Goal: Task Accomplishment & Management: Use online tool/utility

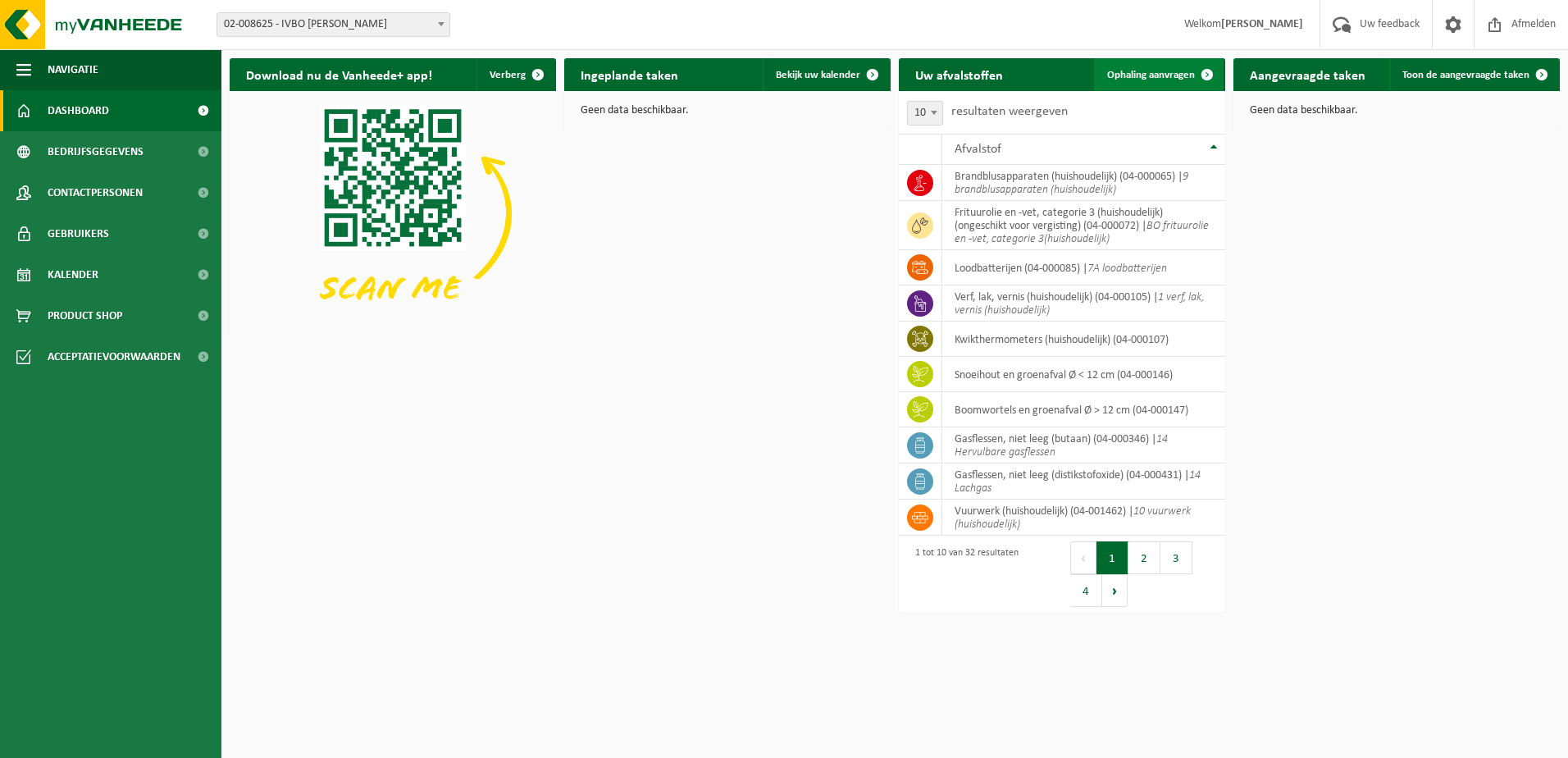
click at [1130, 78] on span "Ophaling aanvragen" at bounding box center [1151, 75] width 88 height 10
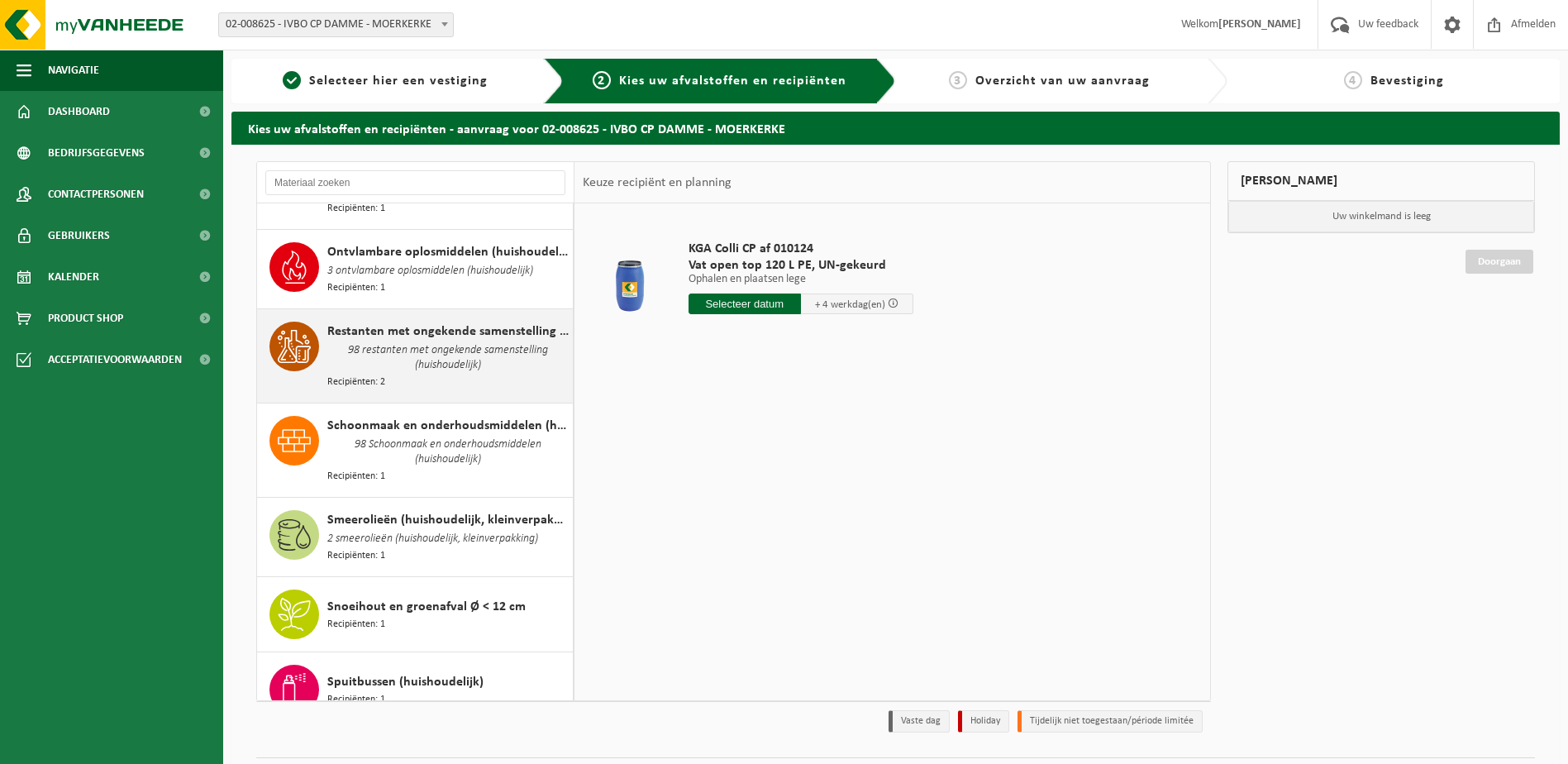
scroll to position [1819, 0]
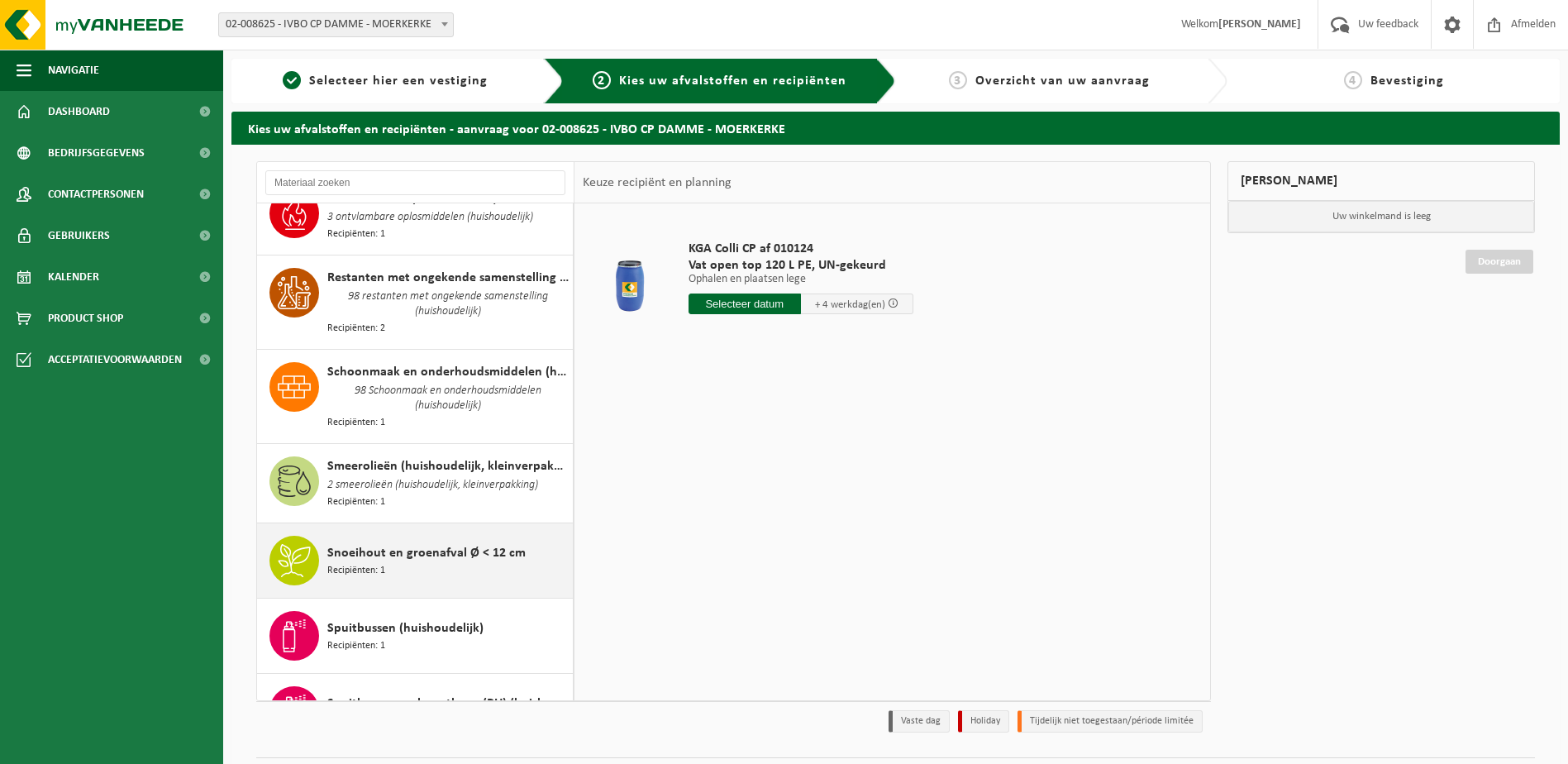
click at [400, 544] on span "Snoeihout en groenafval Ø < 12 cm" at bounding box center [427, 553] width 199 height 20
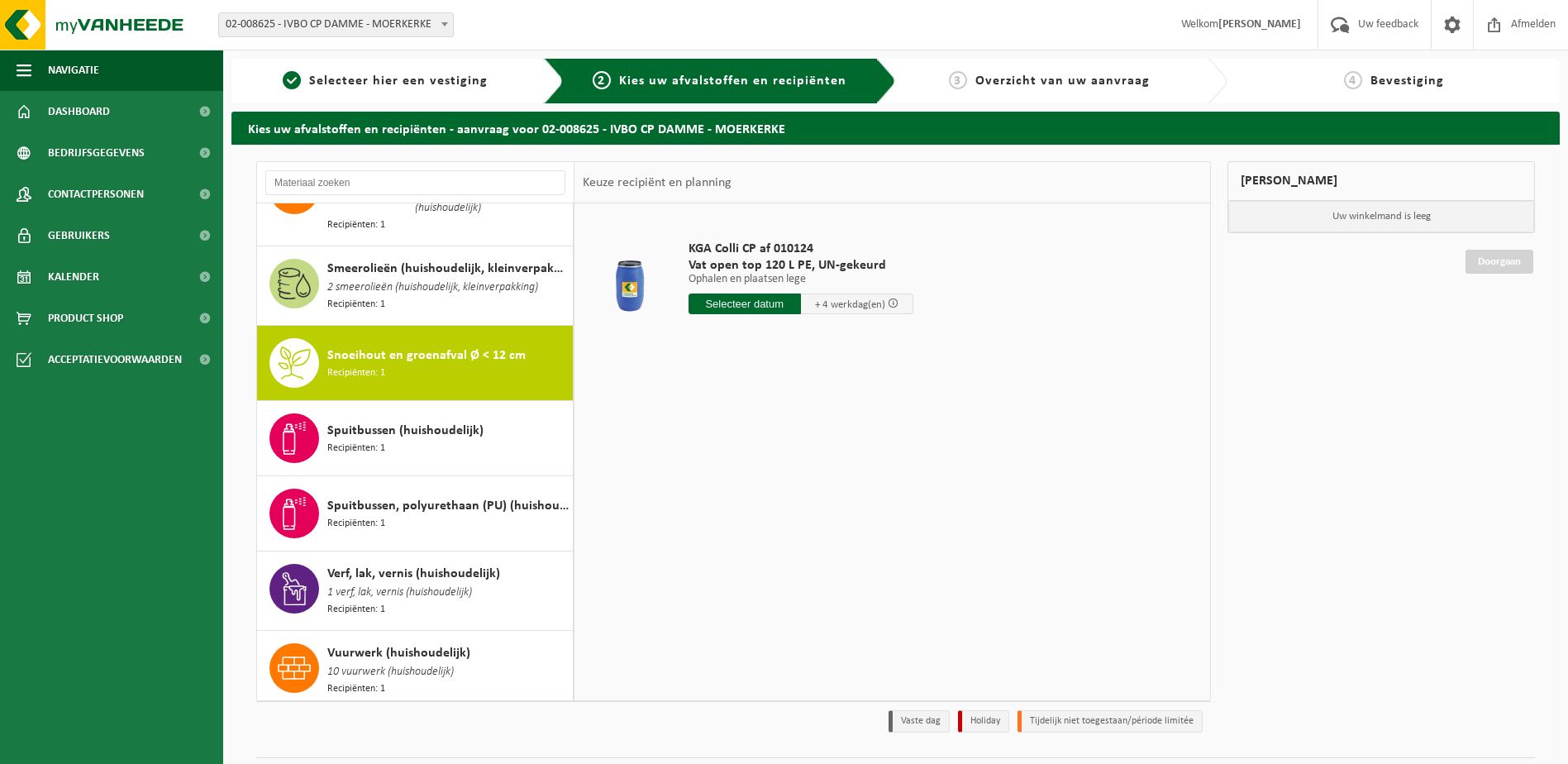
scroll to position [2044, 0]
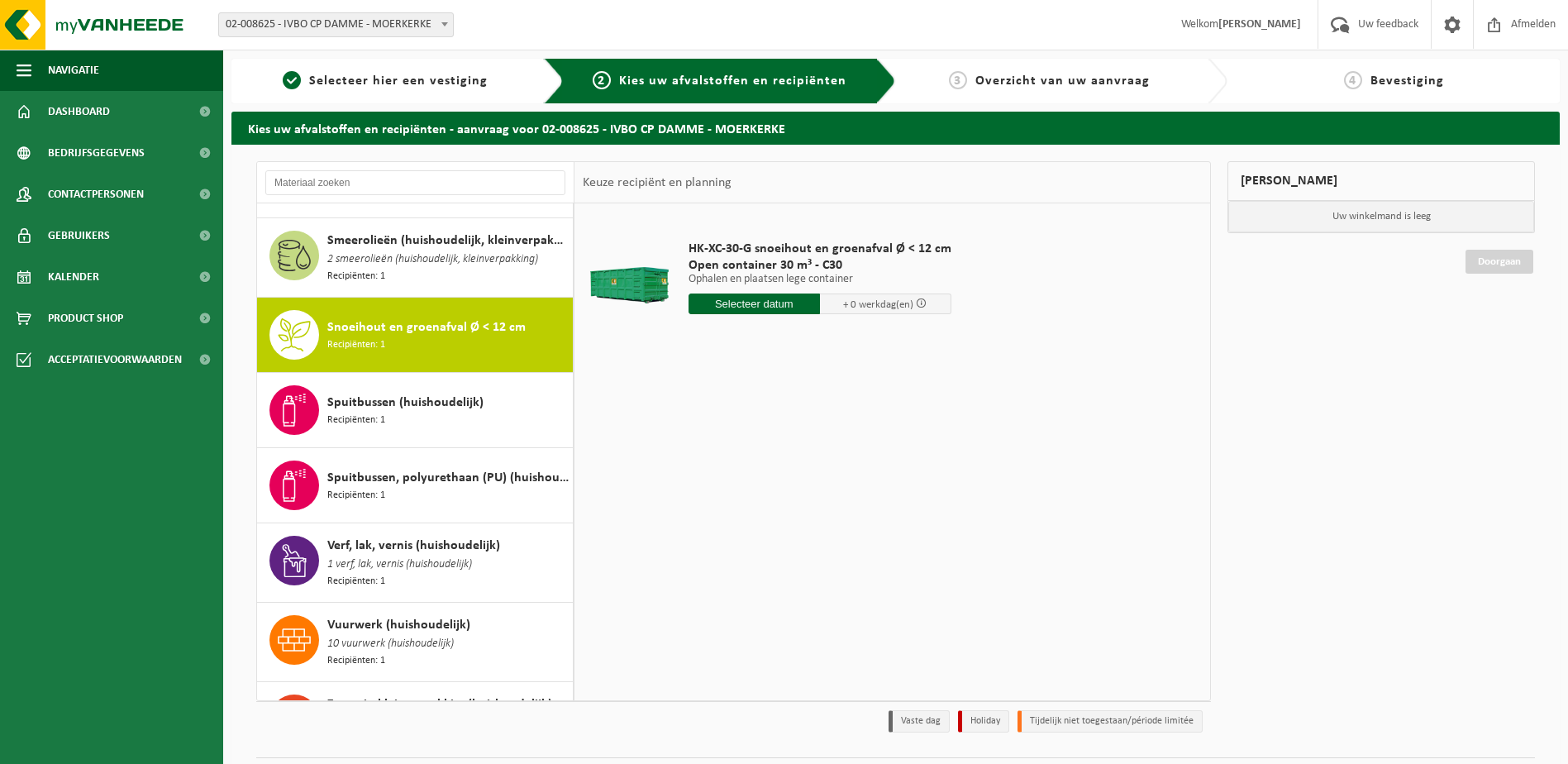
click at [791, 305] on input "text" at bounding box center [754, 304] width 132 height 21
click at [733, 500] on div "26" at bounding box center [733, 503] width 29 height 26
type input "Van 2025-08-26"
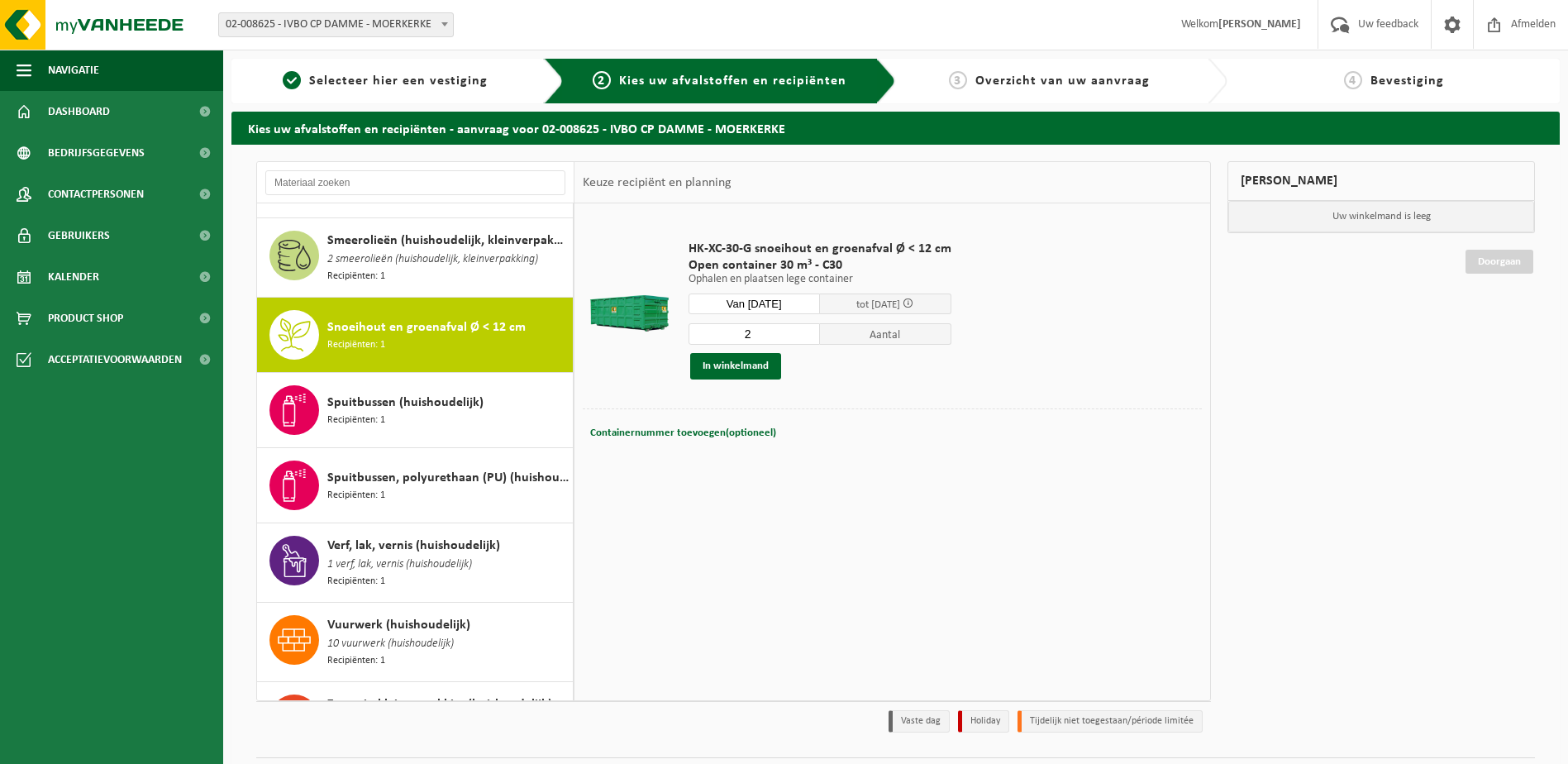
type input "2"
click at [802, 329] on input "2" at bounding box center [754, 333] width 132 height 22
click at [743, 368] on button "In winkelmand" at bounding box center [736, 366] width 91 height 26
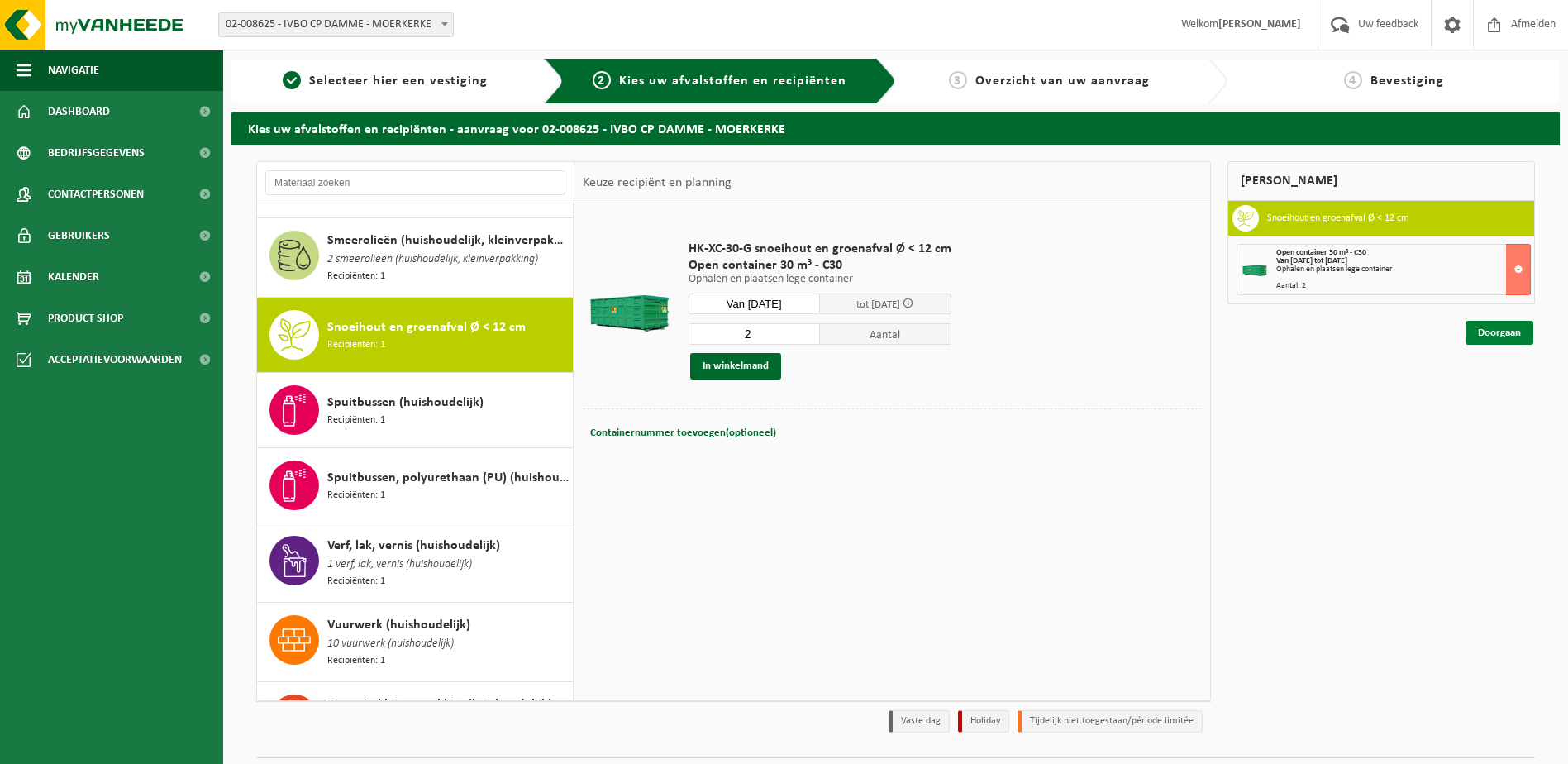
click at [1506, 331] on link "Doorgaan" at bounding box center [1499, 333] width 68 height 24
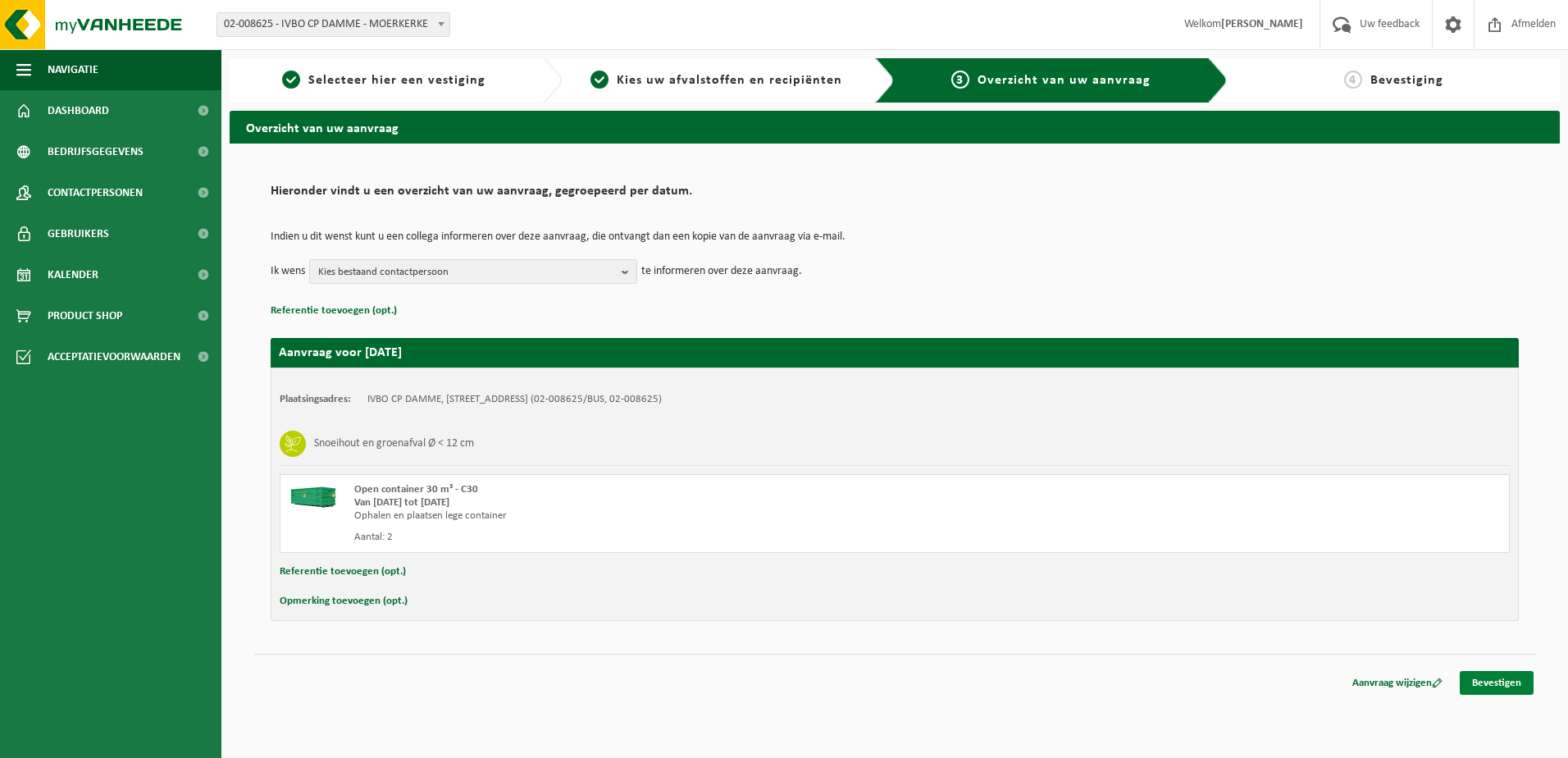
click at [1498, 679] on link "Bevestigen" at bounding box center [1496, 682] width 74 height 23
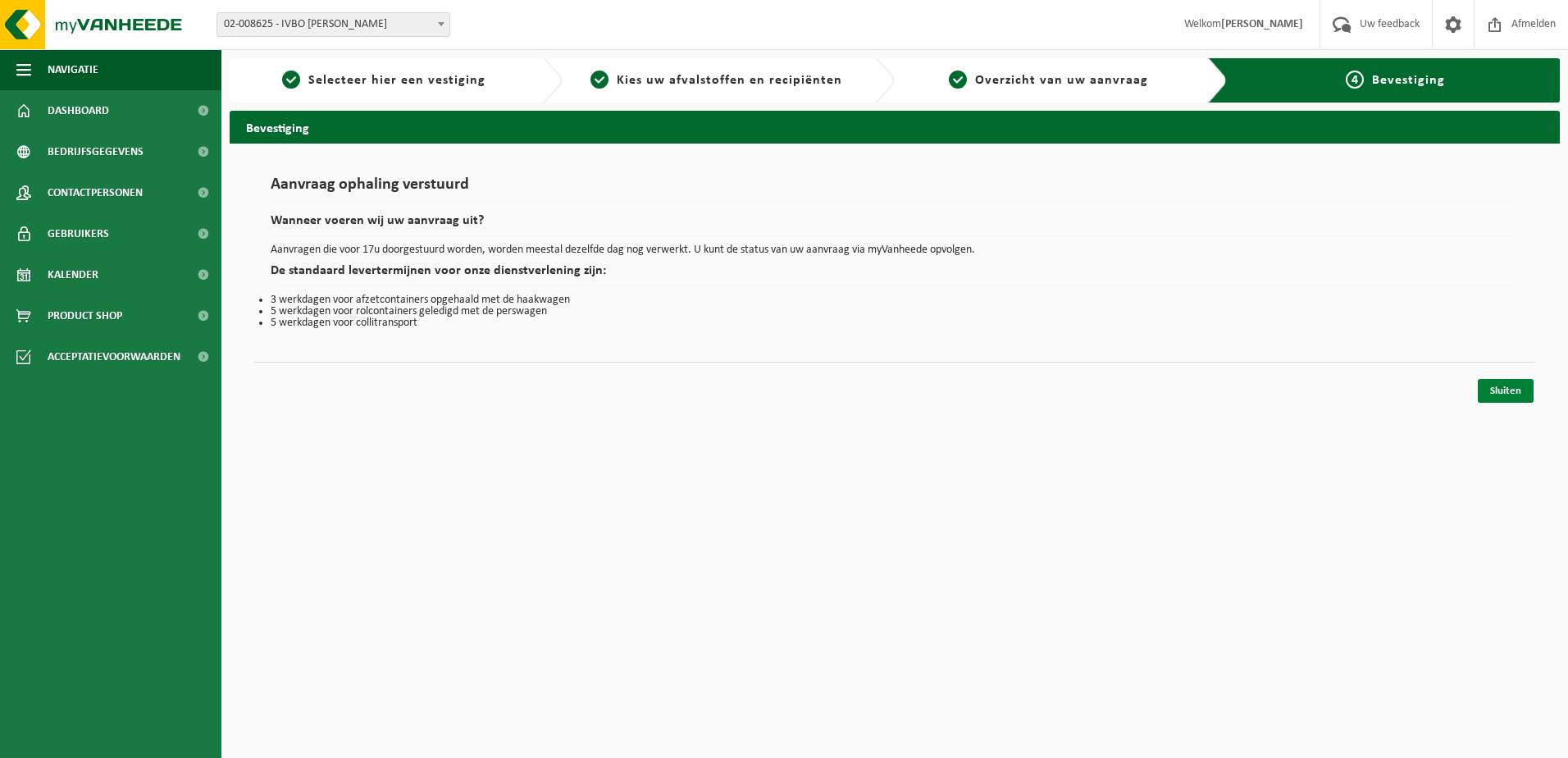
click at [1520, 398] on link "Sluiten" at bounding box center [1505, 390] width 56 height 23
